Goal: Information Seeking & Learning: Check status

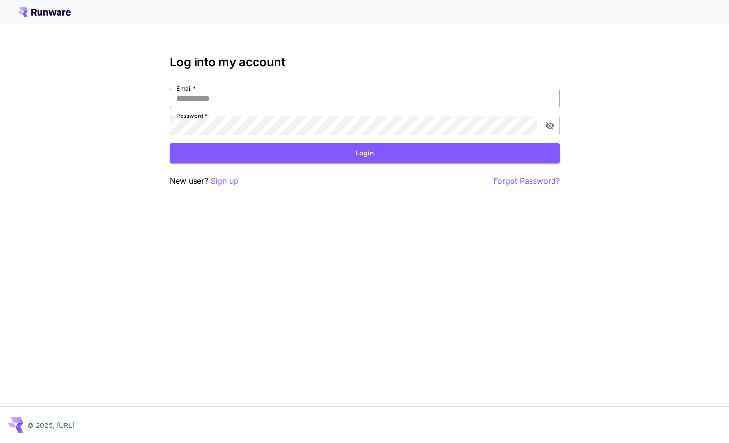
click at [248, 100] on input "Email   *" at bounding box center [365, 99] width 390 height 20
type input "**********"
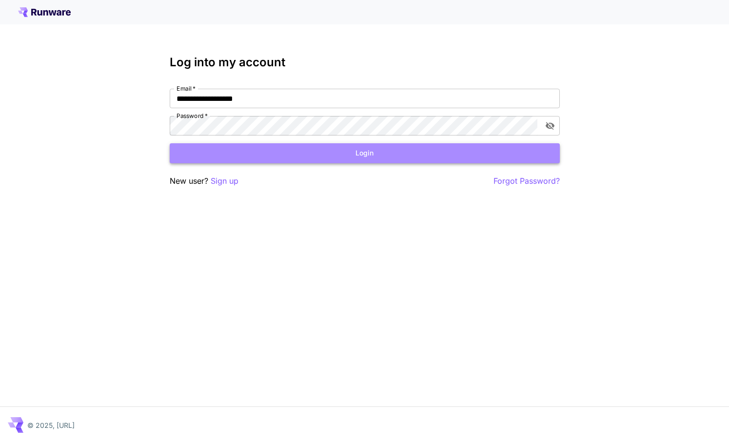
click at [345, 153] on button "Login" at bounding box center [365, 153] width 390 height 20
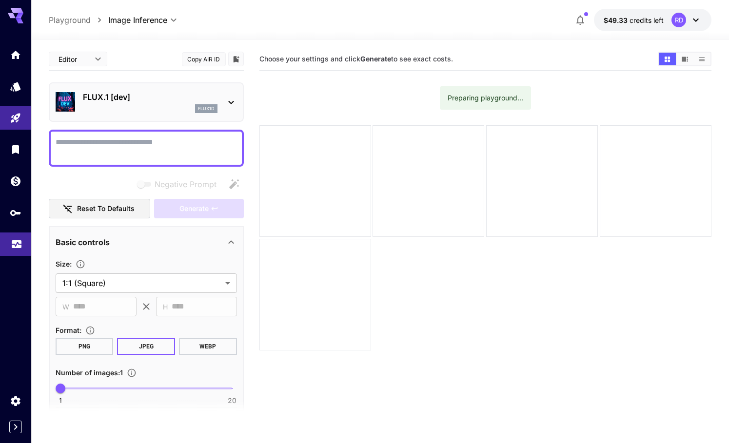
click at [16, 252] on link at bounding box center [15, 245] width 31 height 24
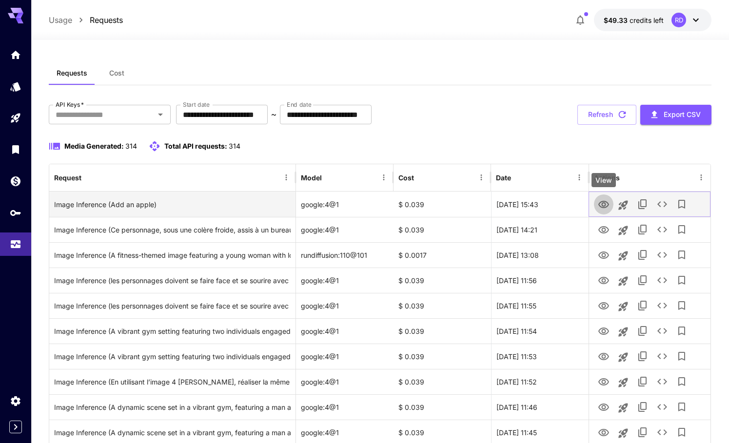
click at [606, 203] on icon "View" at bounding box center [604, 205] width 12 height 12
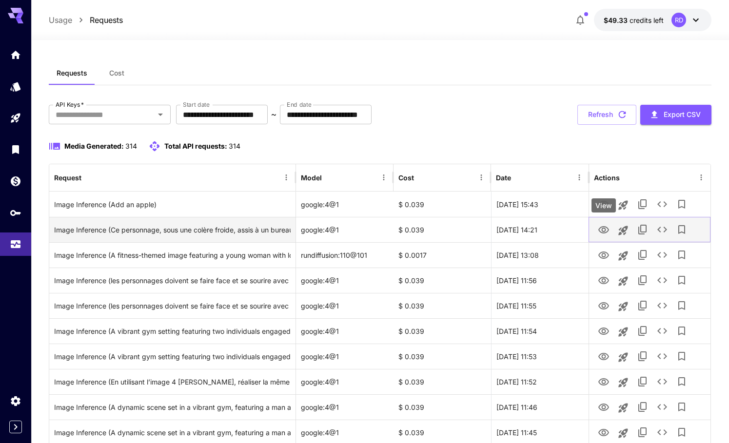
click at [600, 230] on icon "View" at bounding box center [604, 230] width 12 height 12
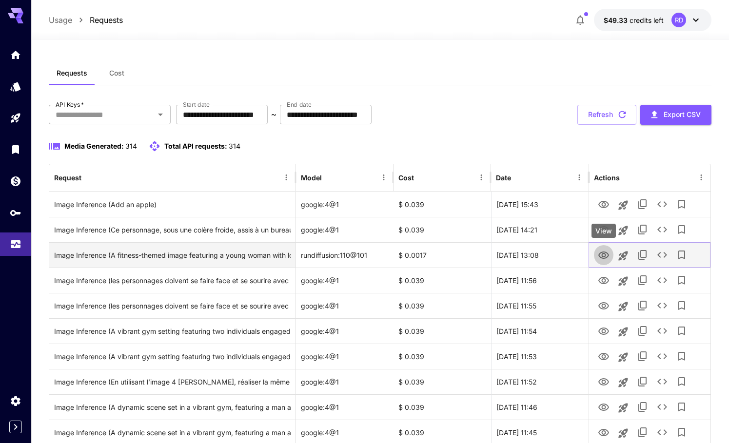
click at [604, 254] on icon "View" at bounding box center [604, 255] width 11 height 7
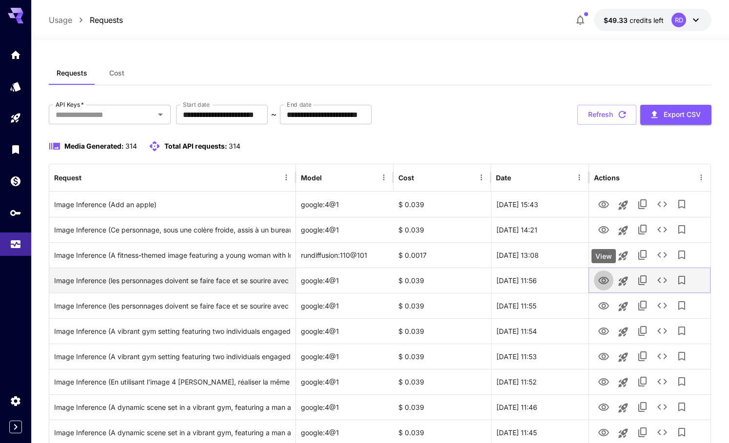
click at [603, 279] on icon "View" at bounding box center [604, 281] width 12 height 12
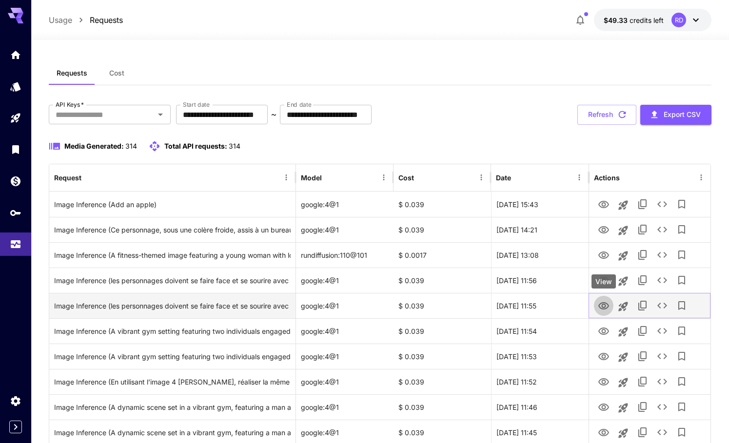
click at [603, 306] on icon "View" at bounding box center [604, 307] width 12 height 12
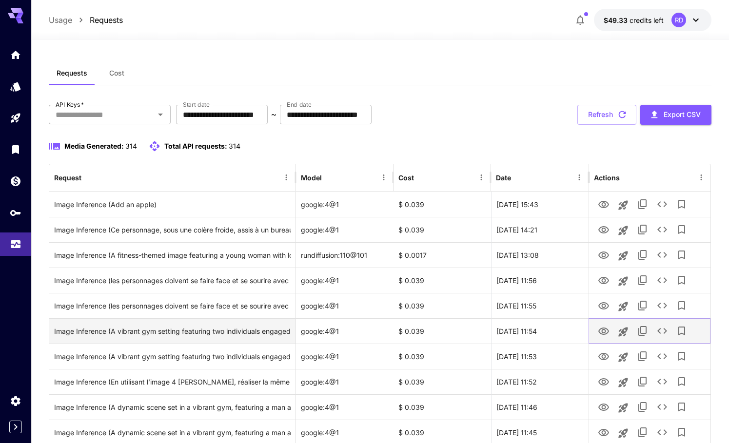
click at [603, 331] on icon "View" at bounding box center [604, 332] width 12 height 12
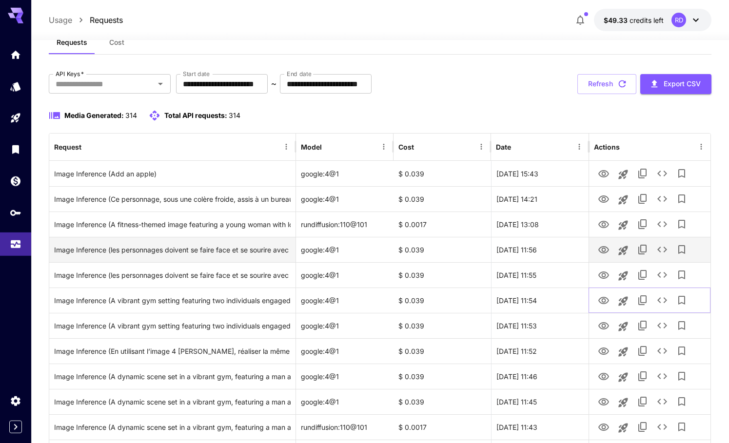
scroll to position [50, 0]
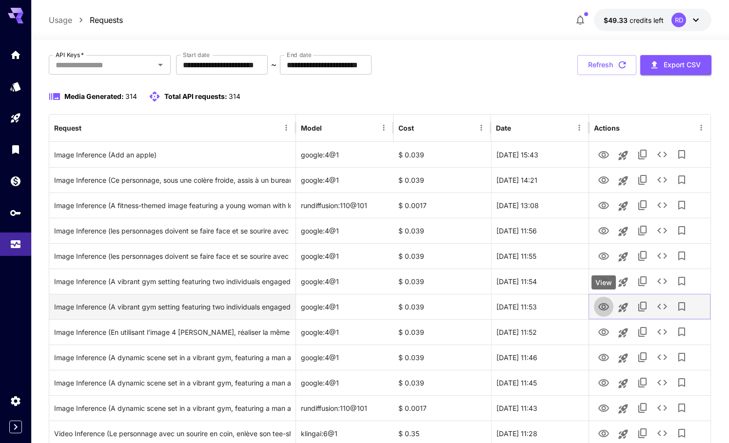
click at [603, 305] on icon "View" at bounding box center [604, 307] width 12 height 12
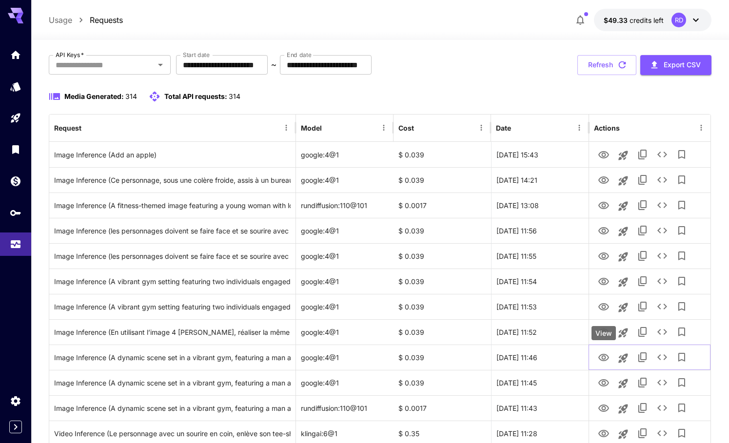
click at [602, 335] on div "View" at bounding box center [604, 333] width 24 height 14
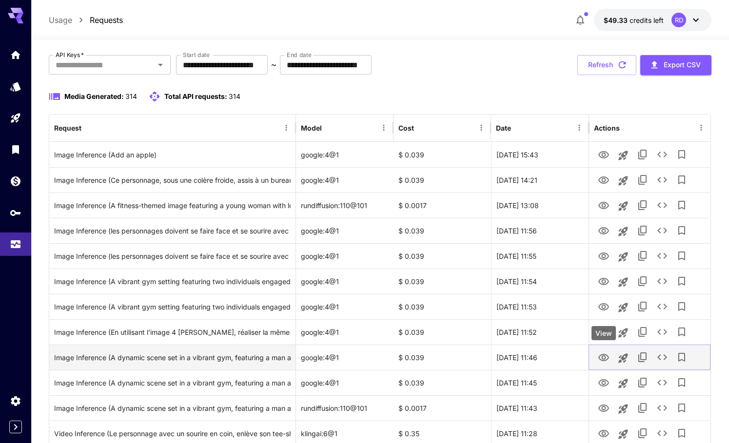
click at [604, 356] on icon "View" at bounding box center [604, 357] width 11 height 7
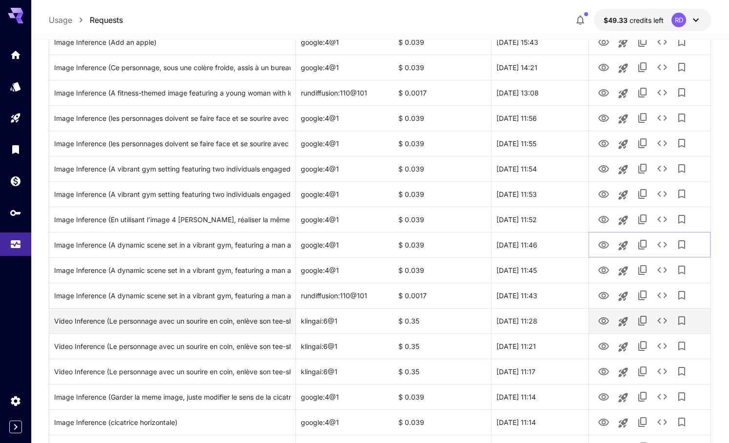
scroll to position [199, 0]
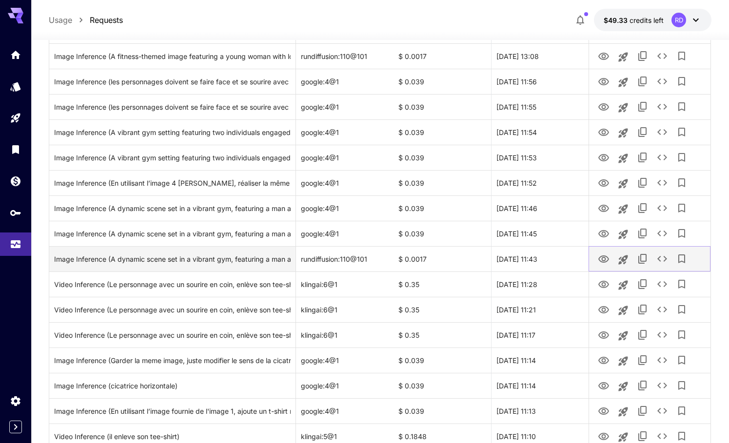
click at [602, 262] on icon "View" at bounding box center [604, 259] width 11 height 7
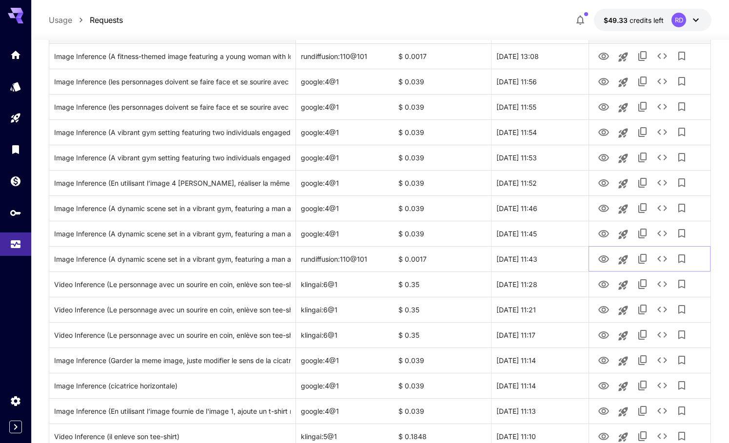
scroll to position [0, 0]
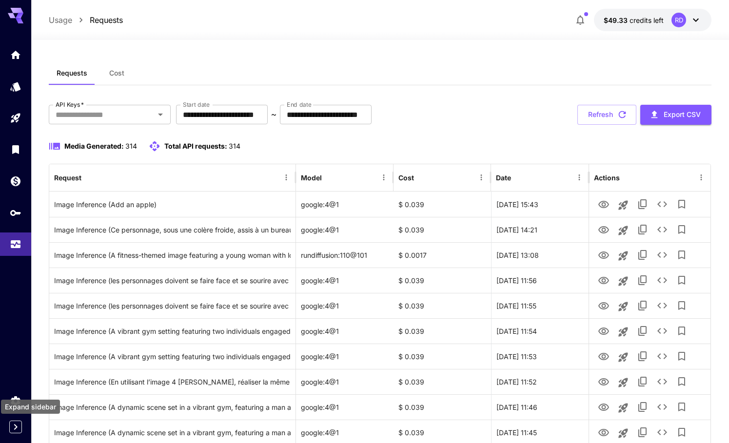
drag, startPoint x: 14, startPoint y: 426, endPoint x: 25, endPoint y: 413, distance: 17.3
click at [15, 426] on icon "Expand sidebar" at bounding box center [16, 428] width 12 height 12
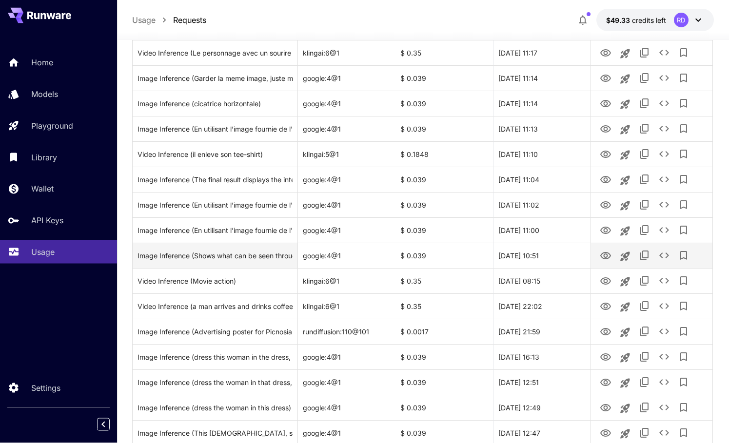
scroll to position [448, 0]
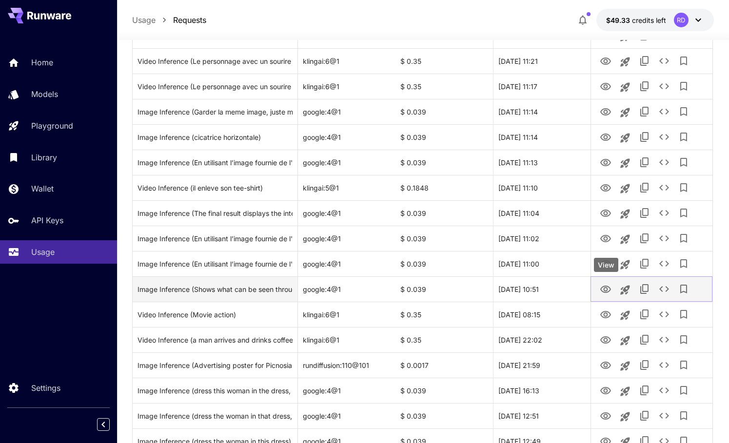
click at [607, 290] on icon "View" at bounding box center [606, 289] width 11 height 7
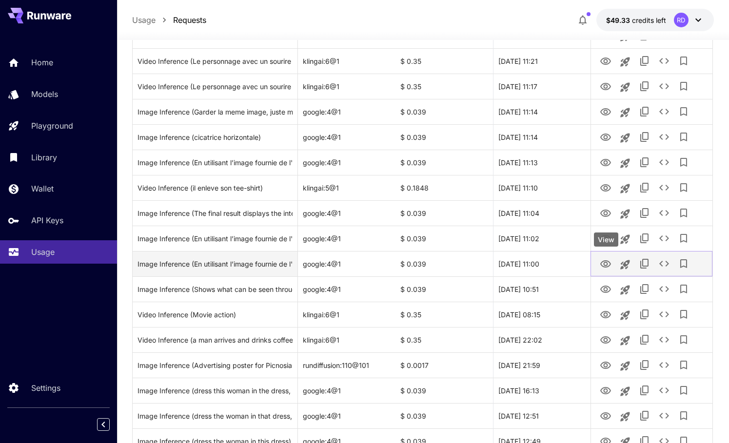
click at [602, 262] on icon "View" at bounding box center [606, 264] width 11 height 7
click at [606, 262] on icon "View" at bounding box center [606, 264] width 11 height 7
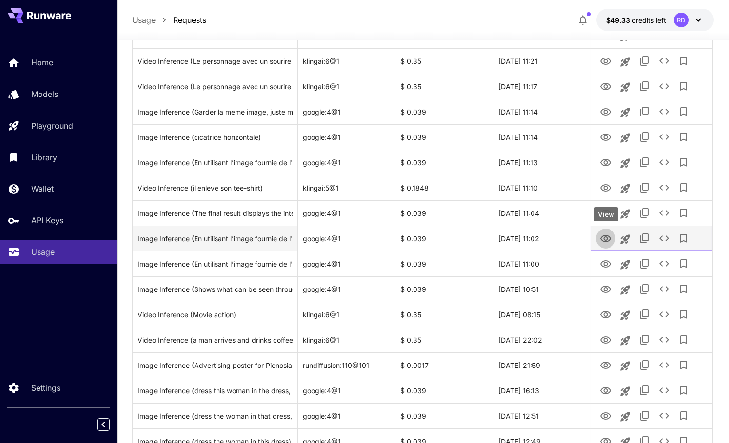
click at [603, 237] on icon "View" at bounding box center [606, 238] width 11 height 7
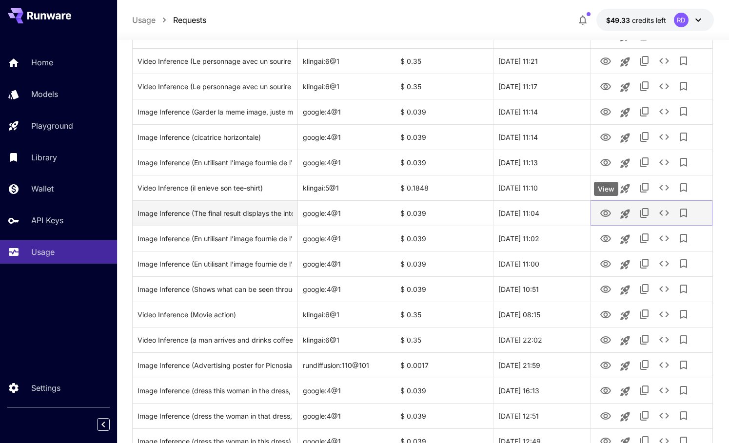
click at [607, 214] on icon "View" at bounding box center [606, 213] width 11 height 7
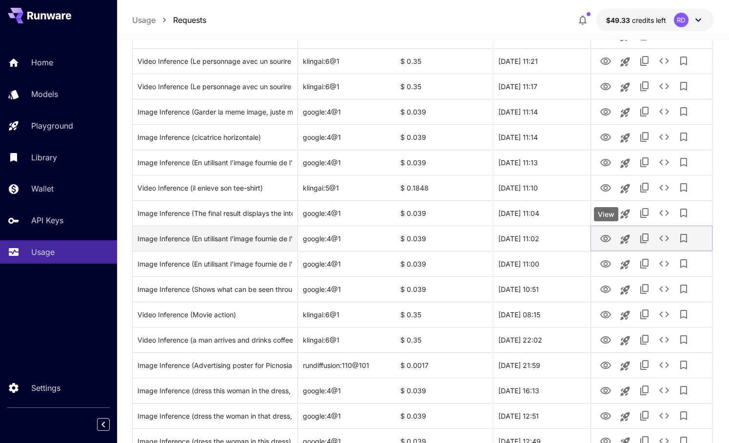
click at [605, 238] on icon "View" at bounding box center [606, 239] width 12 height 12
click at [668, 240] on icon "See details" at bounding box center [665, 239] width 12 height 12
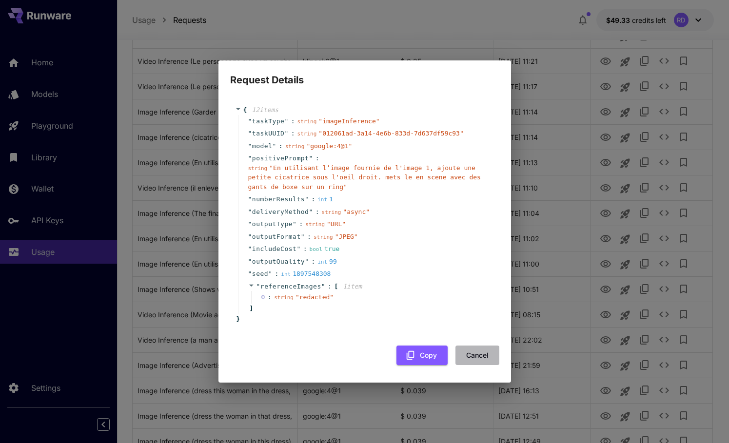
click at [478, 358] on button "Cancel" at bounding box center [478, 356] width 44 height 20
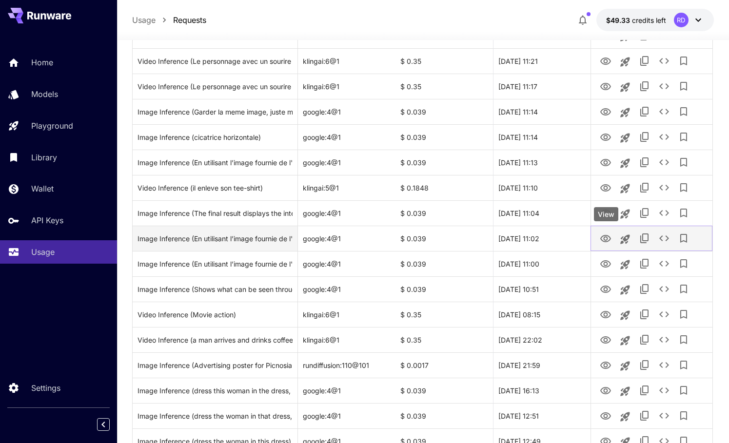
click at [606, 237] on icon "View" at bounding box center [606, 238] width 11 height 7
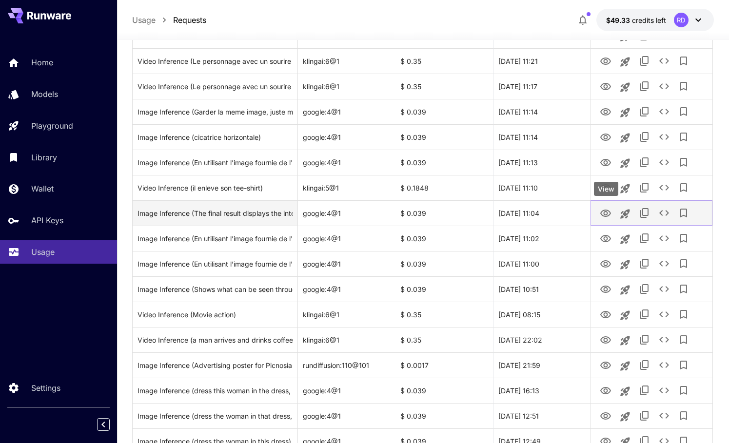
click at [606, 212] on icon "View" at bounding box center [606, 214] width 12 height 12
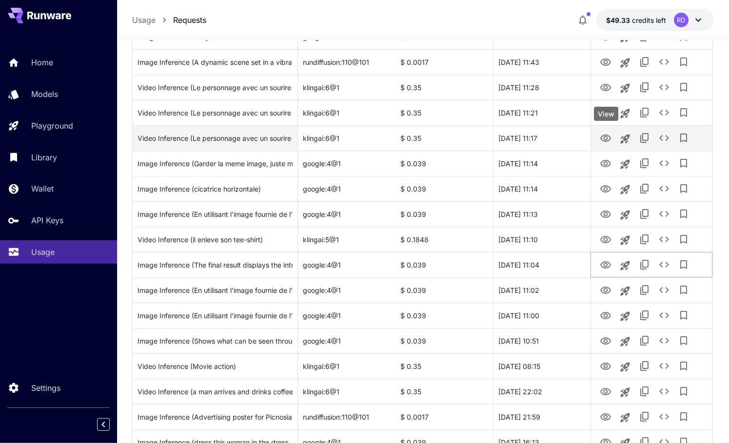
scroll to position [299, 0]
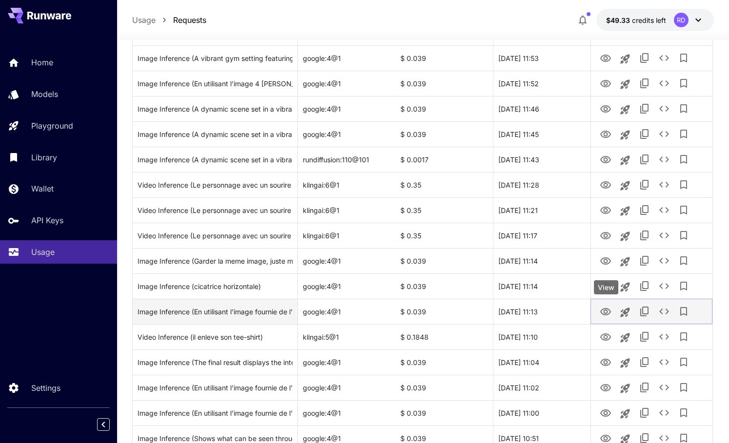
click at [608, 309] on icon "View" at bounding box center [606, 311] width 11 height 7
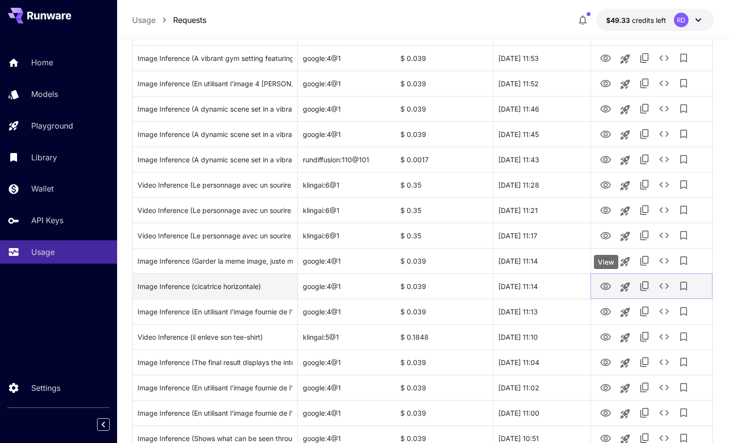
click at [607, 286] on icon "View" at bounding box center [606, 286] width 11 height 7
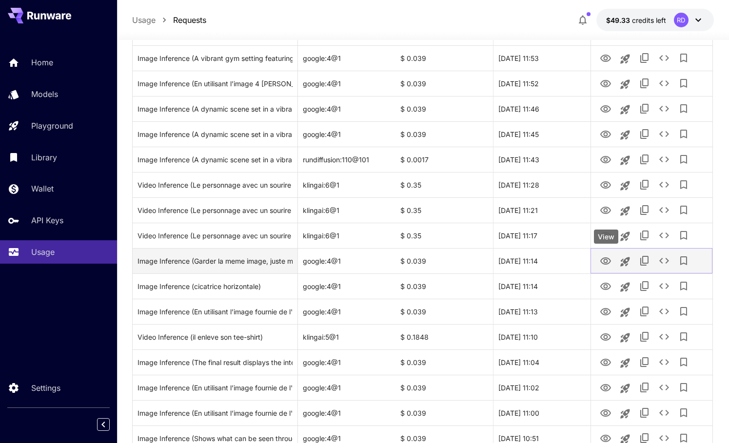
click at [605, 260] on icon "View" at bounding box center [606, 261] width 11 height 7
click at [642, 262] on icon "Copy TaskUUID" at bounding box center [645, 261] width 8 height 10
click at [667, 262] on icon "See details" at bounding box center [665, 261] width 10 height 6
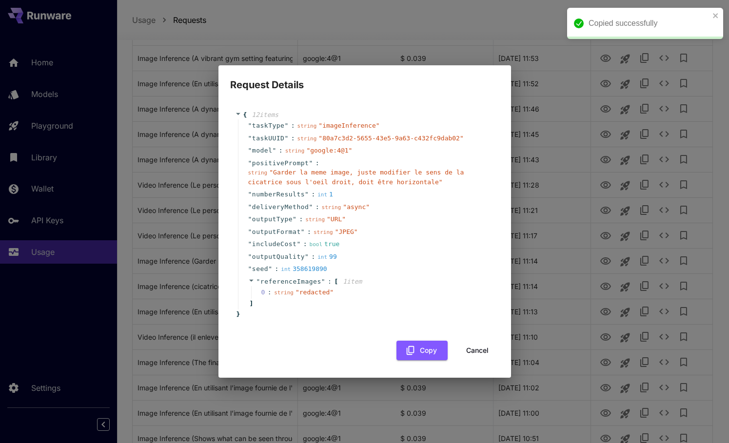
click at [484, 348] on button "Cancel" at bounding box center [478, 351] width 44 height 20
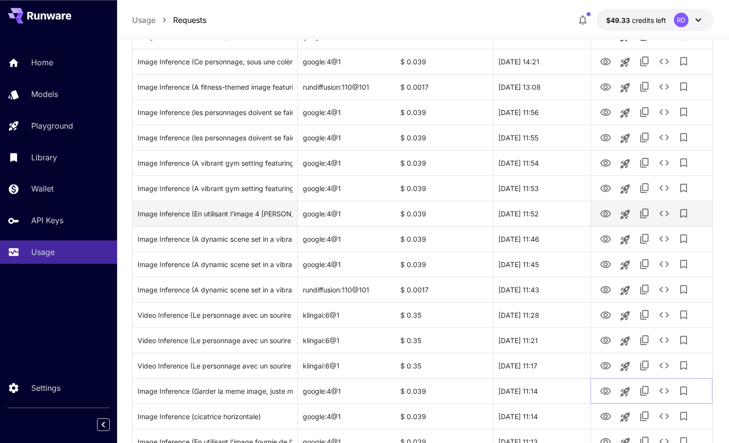
scroll to position [149, 0]
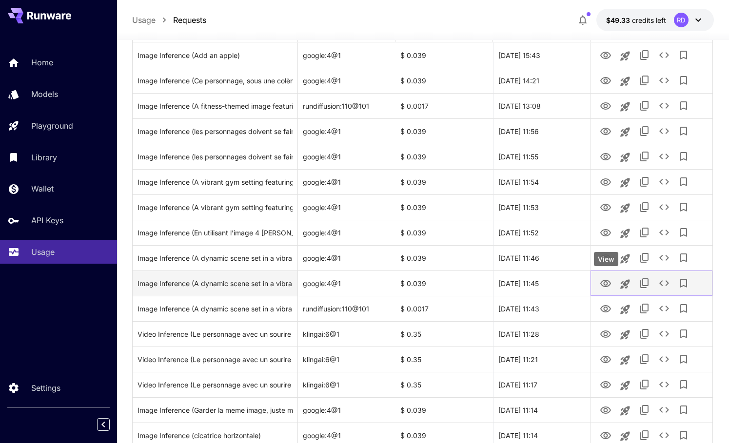
click at [607, 282] on icon "View" at bounding box center [606, 283] width 11 height 7
click at [664, 283] on icon "See details" at bounding box center [665, 284] width 12 height 12
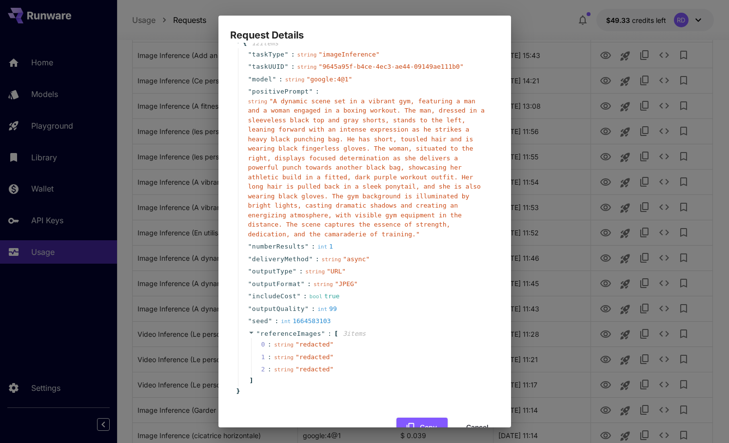
scroll to position [30, 0]
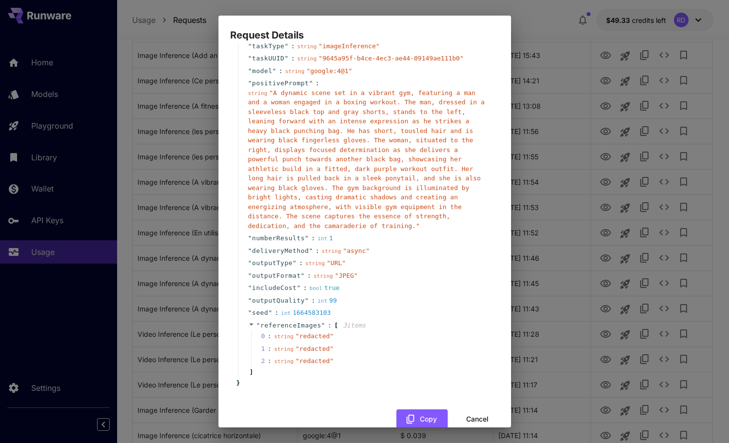
click at [313, 333] on span "" redacted "" at bounding box center [315, 336] width 38 height 7
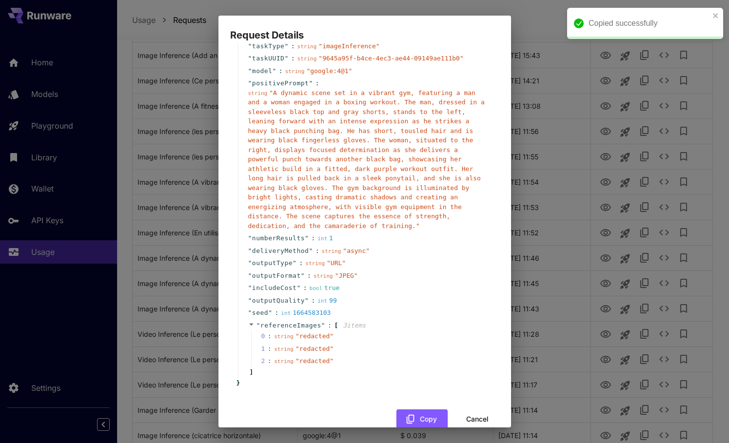
click at [479, 410] on button "Cancel" at bounding box center [478, 420] width 44 height 20
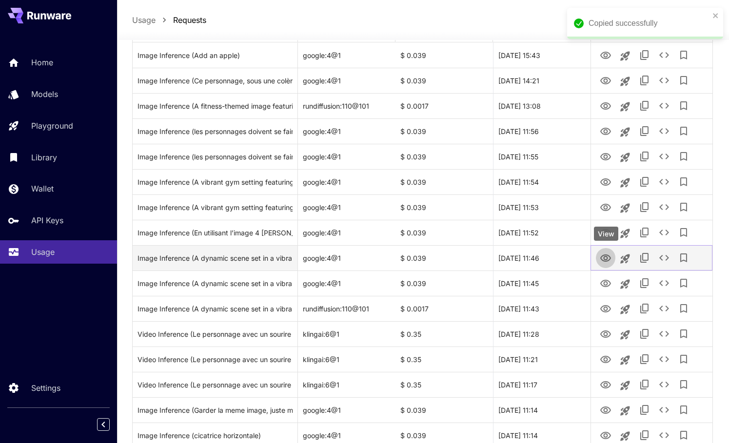
click at [604, 258] on icon "View" at bounding box center [606, 258] width 11 height 7
click at [665, 259] on icon "See details" at bounding box center [665, 258] width 12 height 12
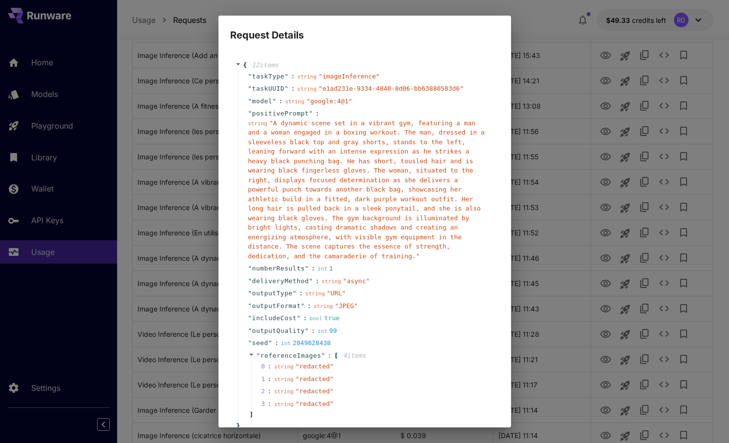
click at [590, 154] on div "Request Details { 12 item s " taskType " : string " imageInference " " taskUUID…" at bounding box center [364, 221] width 729 height 443
click at [592, 41] on div "Request Details { 12 item s " taskType " : string " imageInference " " taskUUID…" at bounding box center [364, 221] width 729 height 443
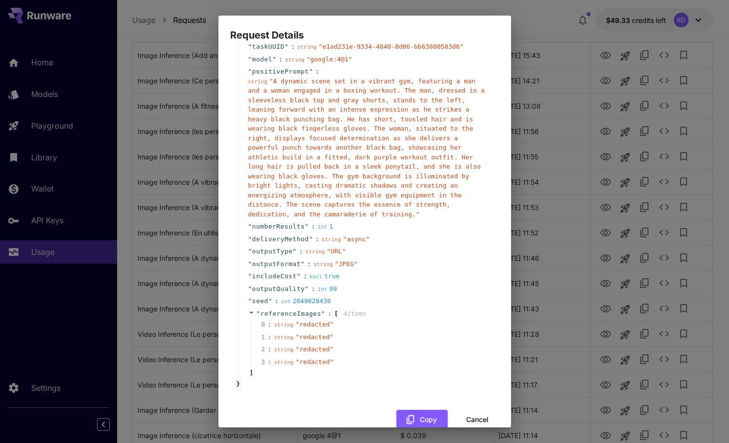
scroll to position [43, 0]
click at [468, 409] on button "Cancel" at bounding box center [478, 419] width 44 height 20
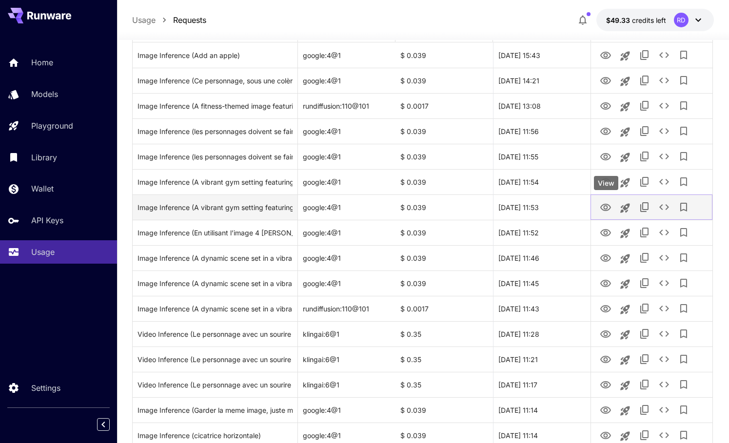
click at [608, 206] on icon "View" at bounding box center [606, 208] width 12 height 12
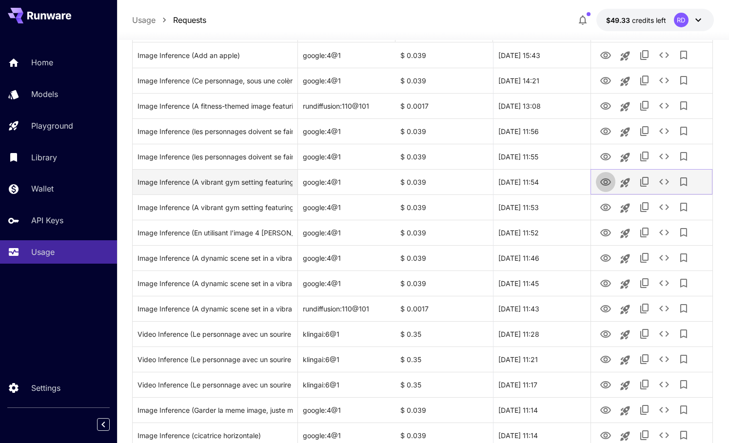
click at [607, 181] on icon "View" at bounding box center [606, 182] width 11 height 7
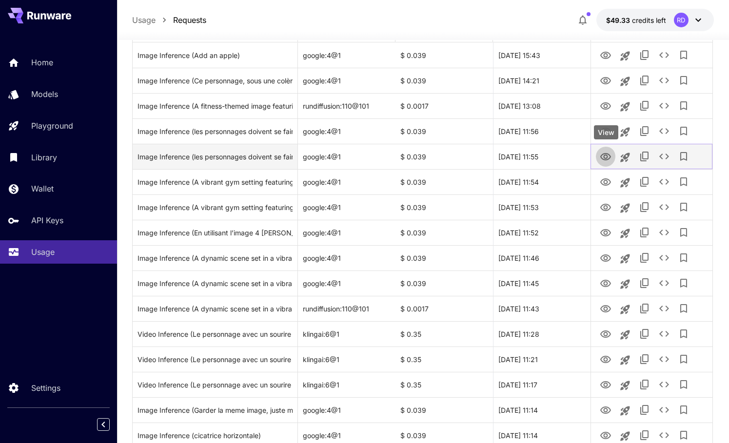
click at [603, 156] on icon "View" at bounding box center [606, 157] width 12 height 12
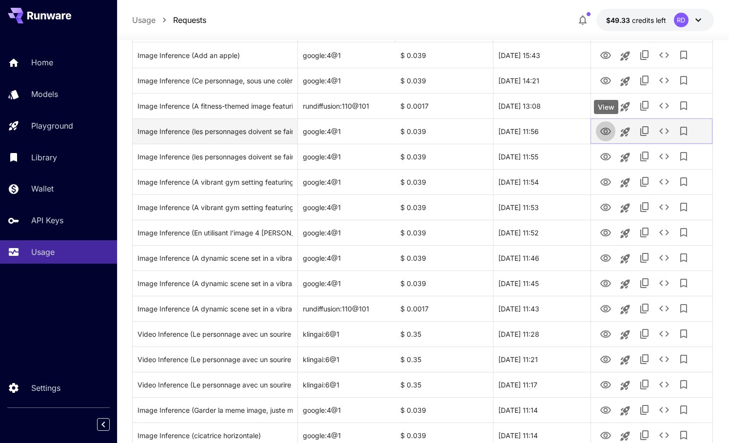
click at [605, 131] on icon "View" at bounding box center [606, 132] width 12 height 12
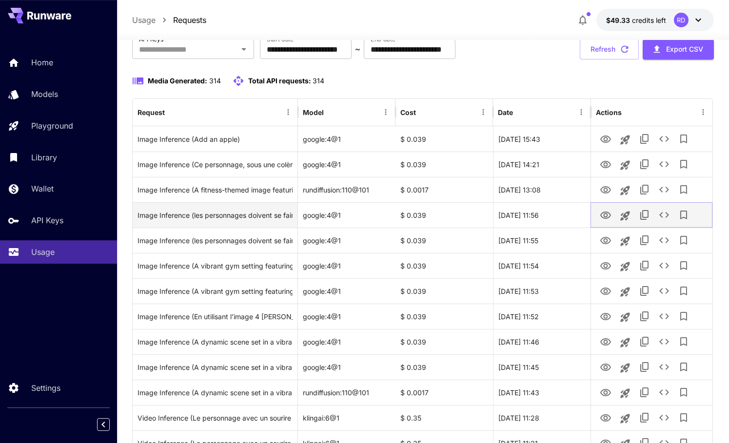
scroll to position [50, 0]
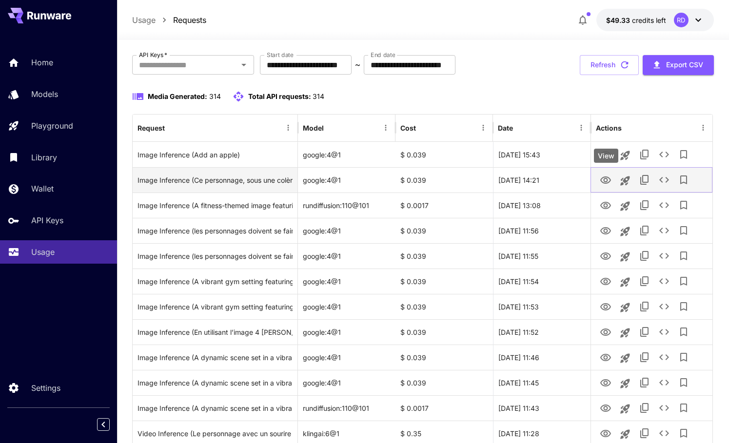
click at [603, 180] on icon "View" at bounding box center [606, 181] width 12 height 12
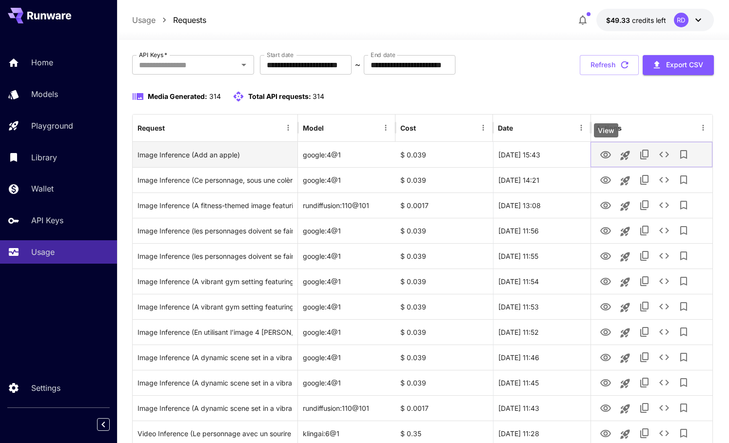
click at [605, 155] on icon "View" at bounding box center [606, 155] width 12 height 12
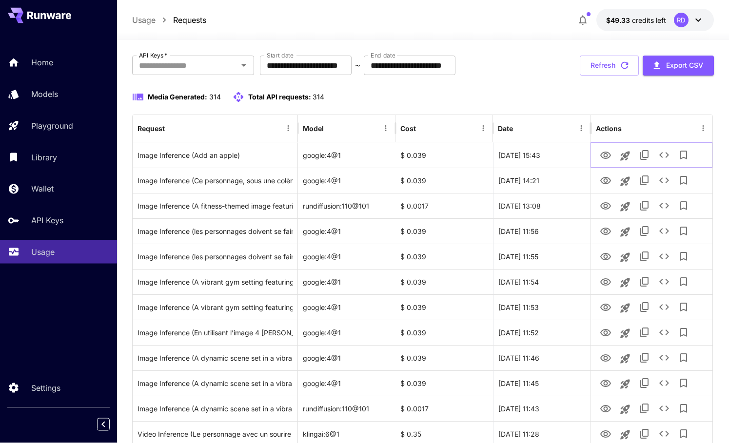
scroll to position [0, 0]
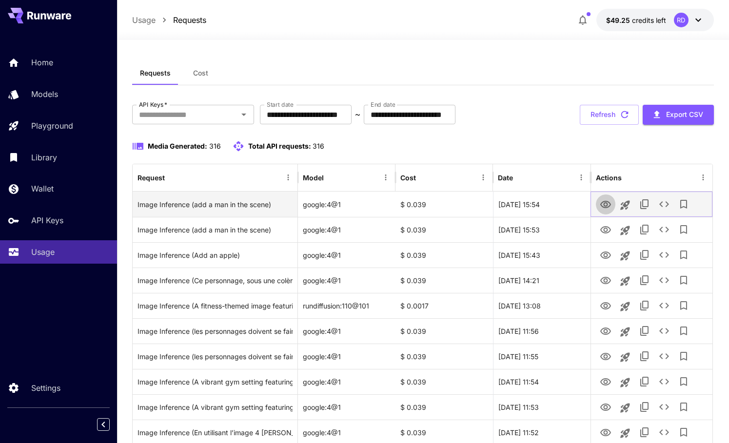
click at [607, 205] on icon "View" at bounding box center [606, 204] width 11 height 7
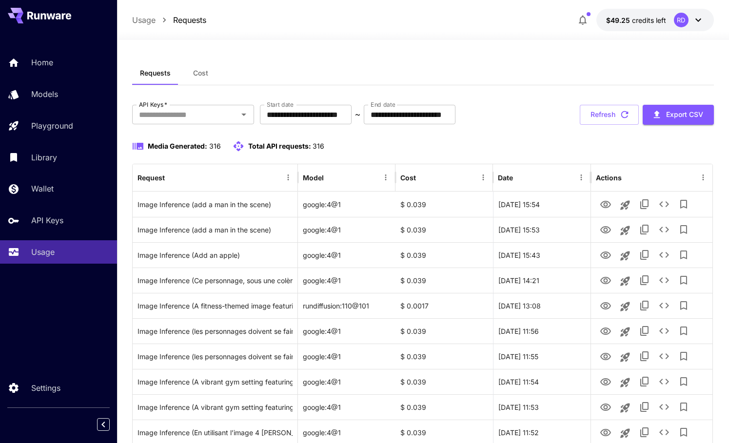
click at [20, 8] on icon at bounding box center [16, 13] width 16 height 10
